Goal: Information Seeking & Learning: Check status

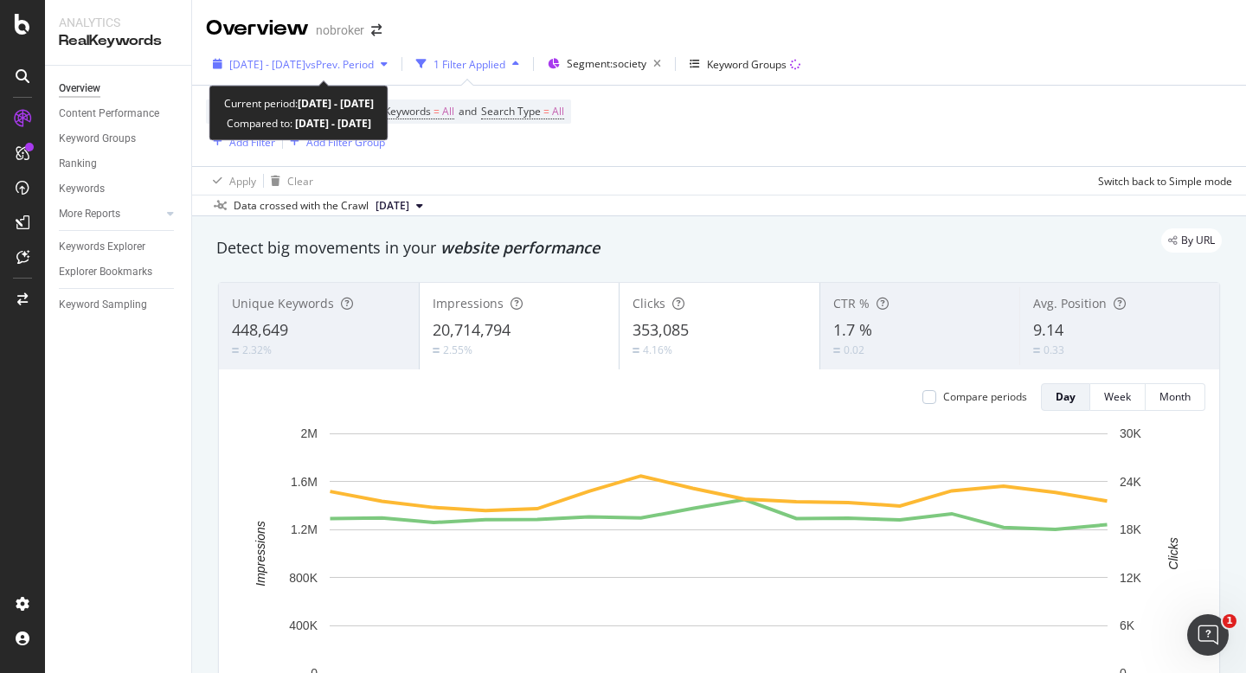
click at [305, 58] on span "[DATE] - [DATE]" at bounding box center [267, 64] width 76 height 15
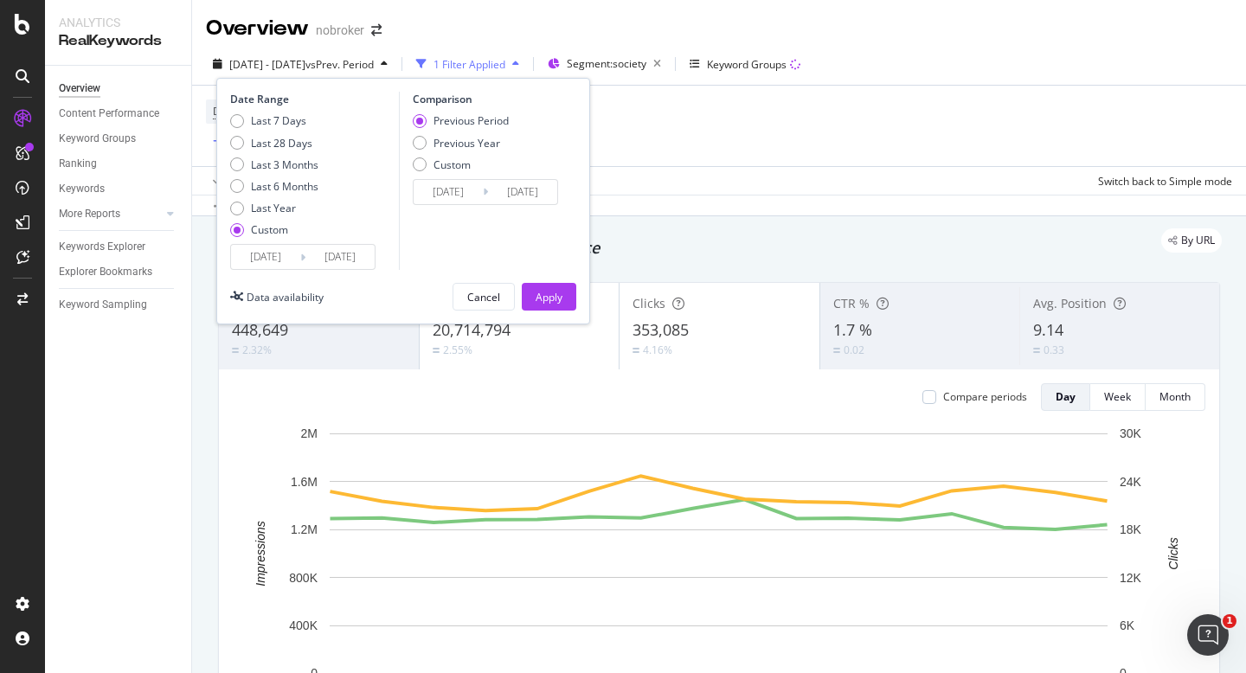
click at [588, 189] on div "Date Range Last 7 Days Last 28 Days Last 3 Months Last 6 Months Last Year Custo…" at bounding box center [403, 201] width 374 height 247
click at [636, 167] on div "Apply Clear Switch back to Simple mode" at bounding box center [719, 180] width 1054 height 29
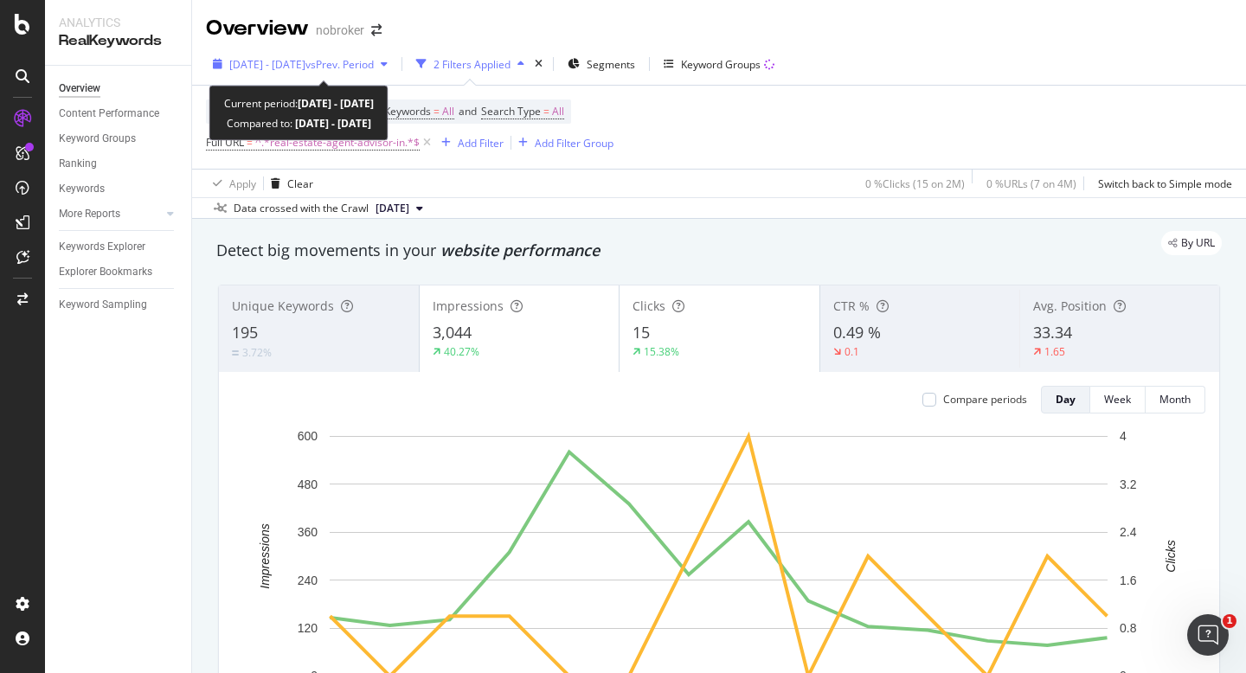
click at [356, 57] on span "vs Prev. Period" at bounding box center [339, 64] width 68 height 15
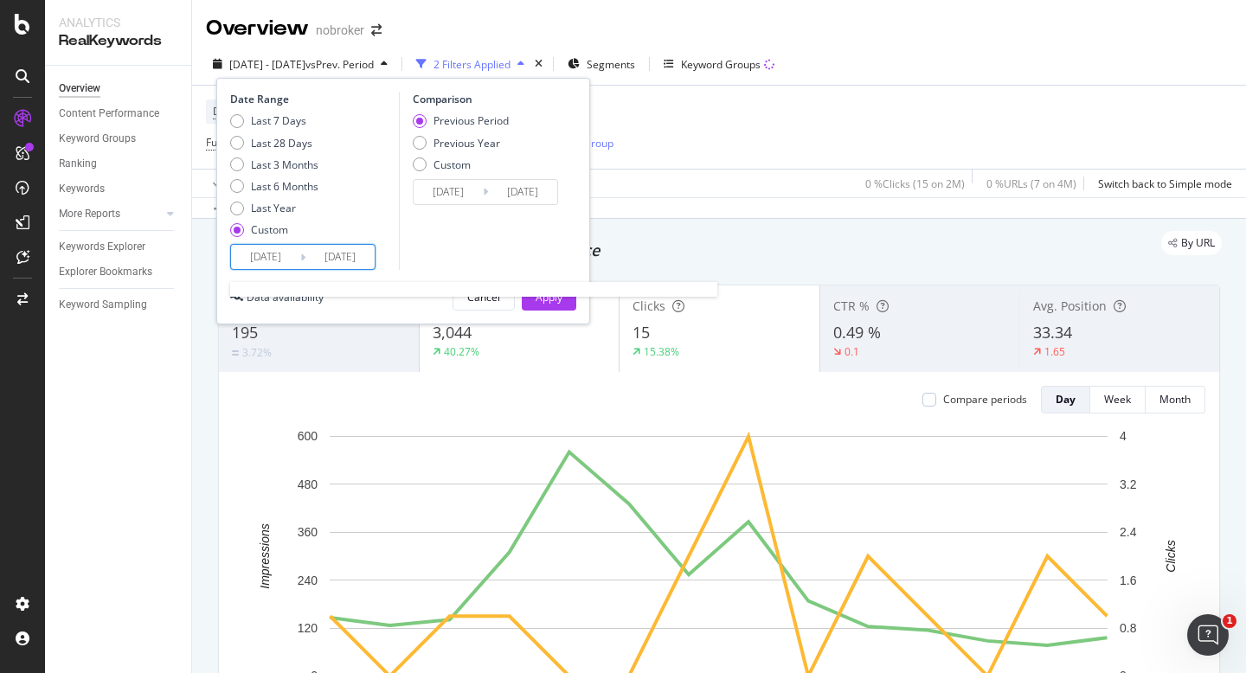
click at [248, 259] on input "2025/09/01" at bounding box center [265, 257] width 69 height 24
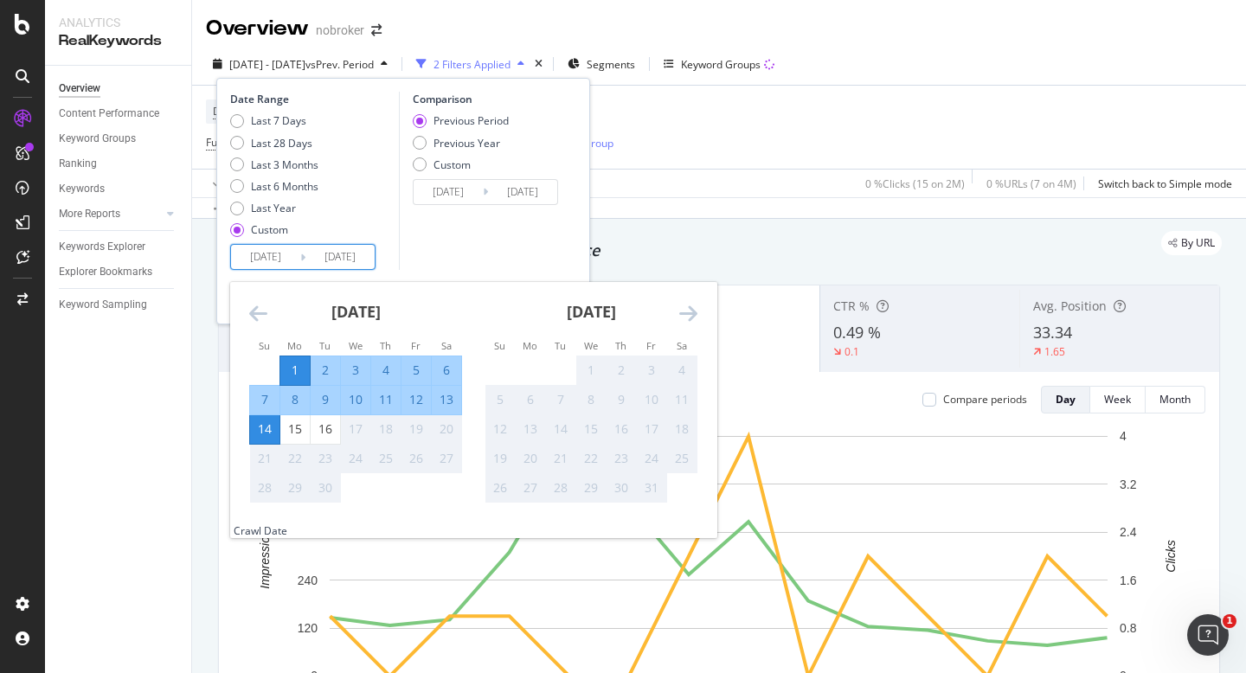
click at [293, 365] on div "1" at bounding box center [294, 370] width 29 height 17
click at [330, 432] on div "16" at bounding box center [325, 428] width 29 height 17
type input "2025/09/16"
type input "2025/08/16"
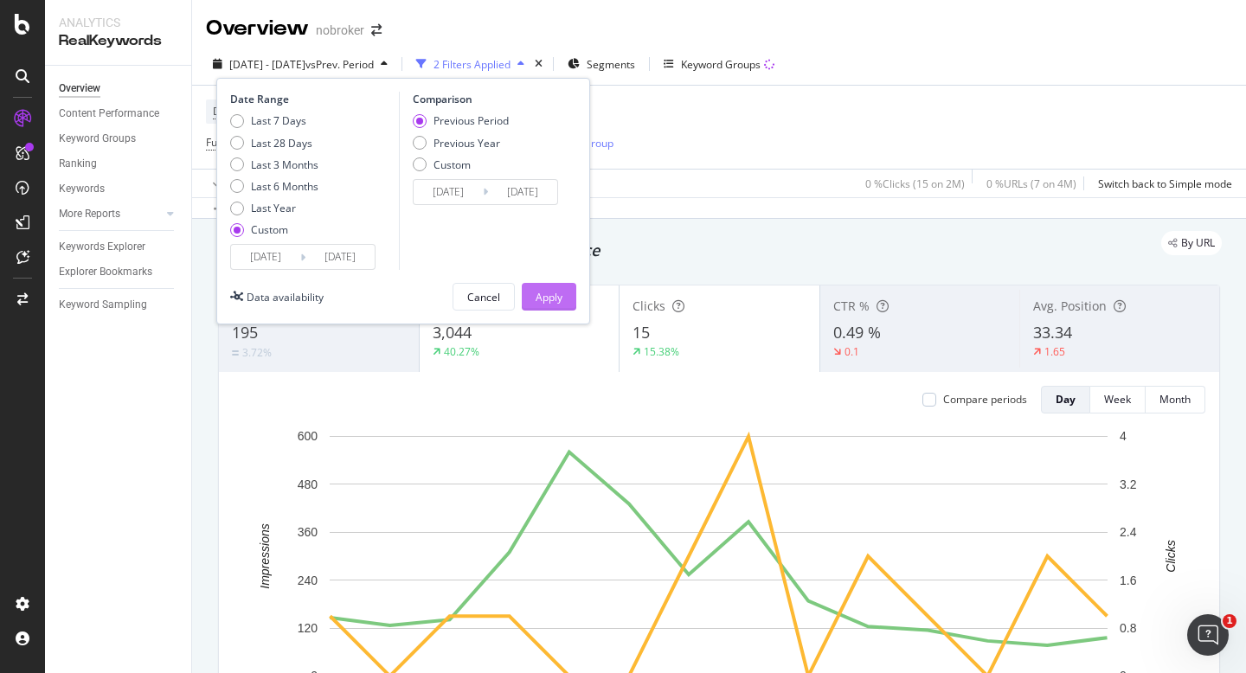
click at [554, 298] on div "Apply" at bounding box center [548, 297] width 27 height 15
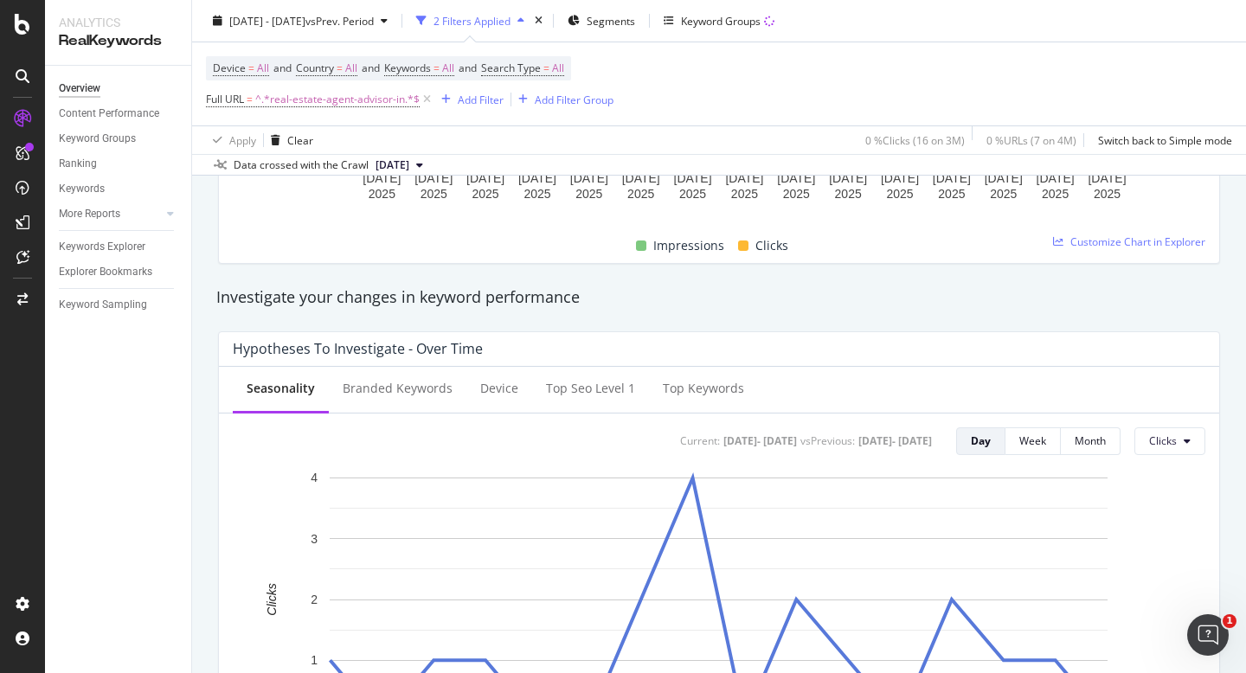
scroll to position [240, 0]
